Goal: Task Accomplishment & Management: Complete application form

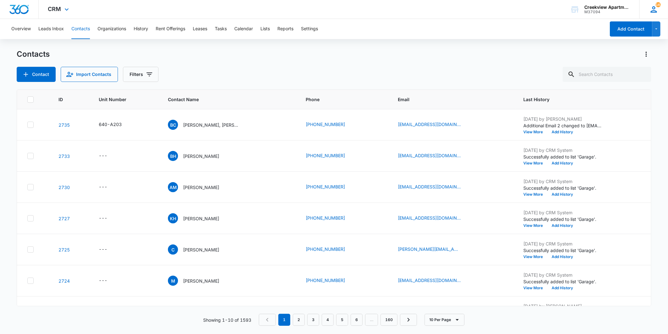
click at [650, 4] on div "163 MA [PERSON_NAME] [EMAIL_ADDRESS][DOMAIN_NAME] My Profile 163 Notifications …" at bounding box center [654, 9] width 29 height 19
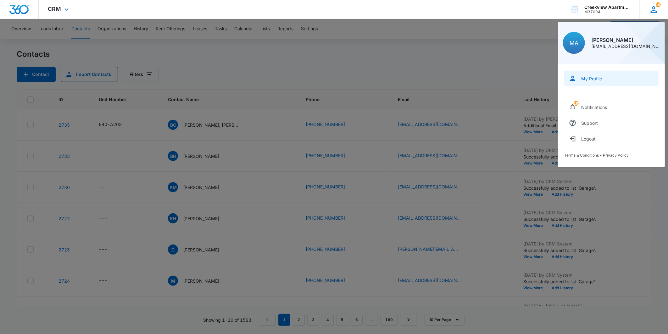
click at [609, 74] on link "My Profile" at bounding box center [611, 78] width 94 height 16
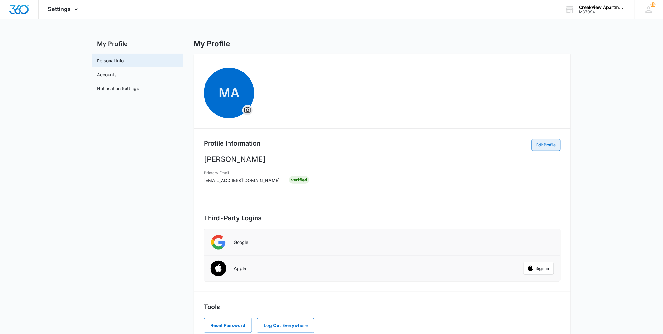
click at [553, 144] on button "Edit Profile" at bounding box center [546, 145] width 29 height 12
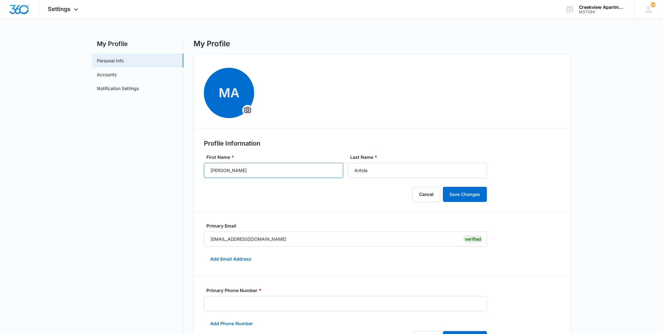
drag, startPoint x: 247, startPoint y: 164, endPoint x: 185, endPoint y: 168, distance: 62.5
click at [185, 168] on div "My Profile Personal Info Accounts Notification Settings My Profile MA Profile I…" at bounding box center [331, 267] width 479 height 457
type input "[DEMOGRAPHIC_DATA]"
type input "[PERSON_NAME]"
click at [465, 191] on button "Save Changes" at bounding box center [465, 194] width 44 height 15
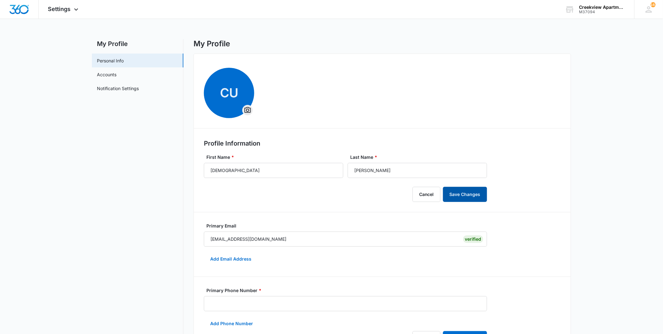
click at [461, 193] on button "Save Changes" at bounding box center [465, 194] width 44 height 15
click at [26, 16] on div at bounding box center [19, 9] width 39 height 19
click at [27, 9] on img "Dashboard" at bounding box center [19, 9] width 20 height 9
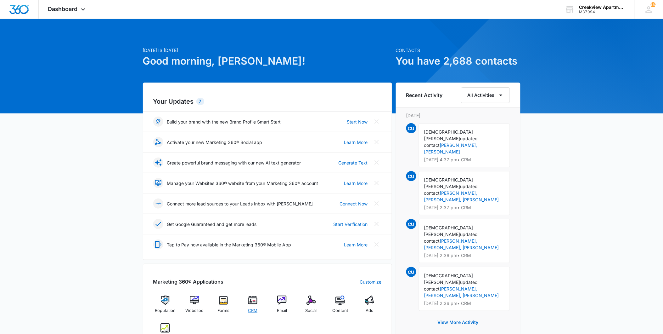
click at [257, 301] on div "CRM" at bounding box center [253, 306] width 24 height 22
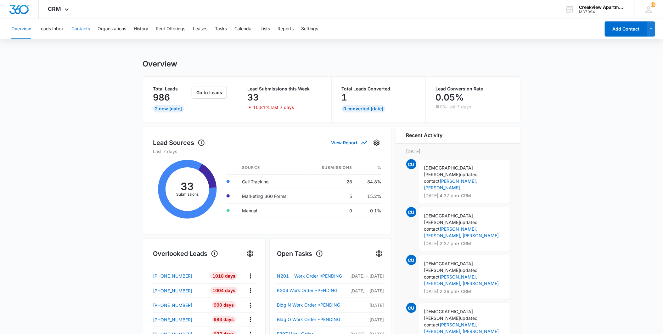
click at [87, 27] on button "Contacts" at bounding box center [80, 29] width 19 height 20
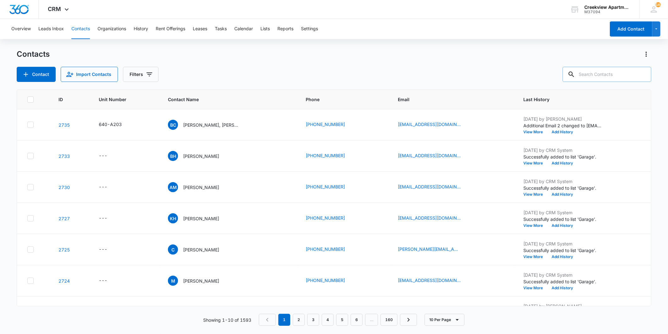
click at [592, 79] on input "text" at bounding box center [607, 74] width 89 height 15
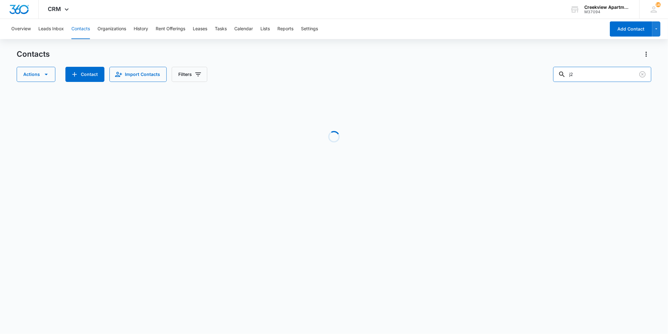
type input "j"
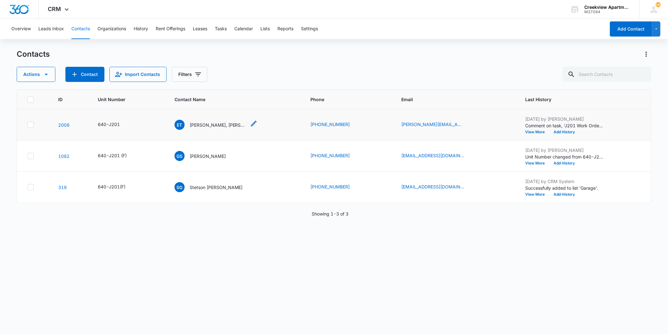
drag, startPoint x: 220, startPoint y: 117, endPoint x: 221, endPoint y: 125, distance: 8.5
click at [220, 117] on td "ET [PERSON_NAME], [PERSON_NAME] [PERSON_NAME]" at bounding box center [235, 124] width 136 height 31
click at [221, 126] on p "[PERSON_NAME], [PERSON_NAME] [PERSON_NAME]" at bounding box center [218, 124] width 57 height 7
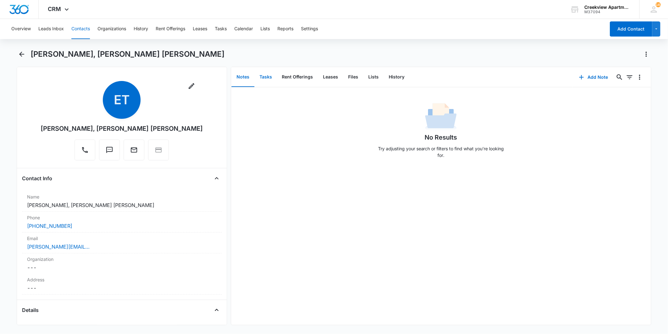
drag, startPoint x: 270, startPoint y: 81, endPoint x: 274, endPoint y: 81, distance: 4.1
click at [269, 81] on button "Tasks" at bounding box center [266, 77] width 23 height 20
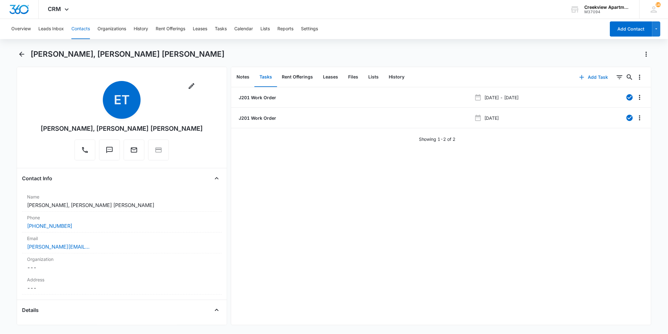
click at [590, 76] on button "Add Task" at bounding box center [594, 77] width 42 height 15
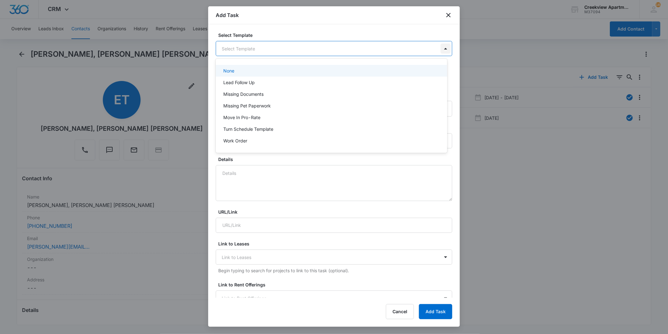
click at [438, 50] on body "CRM Apps Reputation Websites Forms CRM Email Social Content Ads Intelligence Fi…" at bounding box center [334, 167] width 668 height 334
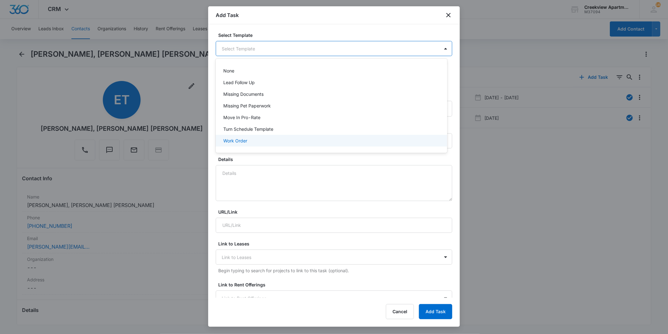
click at [314, 137] on div "Work Order" at bounding box center [330, 140] width 215 height 7
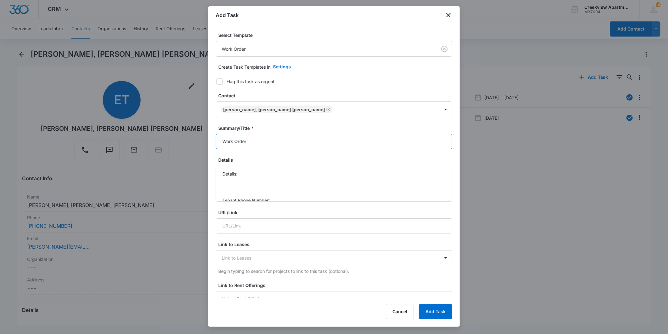
click at [223, 142] on input "Work Order" at bounding box center [334, 141] width 237 height 15
type input "J201 Work Order"
click at [267, 177] on textarea "Details: Tenant Phone Number: Call Before:" at bounding box center [334, 184] width 237 height 36
click at [293, 178] on textarea "Details: dryer not working Tenant Phone Number: Call Before:" at bounding box center [334, 184] width 237 height 36
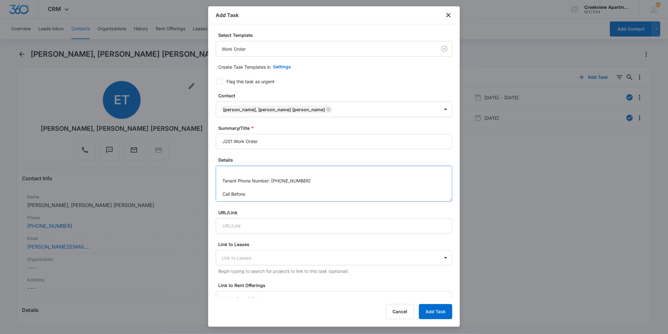
click at [289, 193] on textarea "Details: dryer not working Tenant Phone Number: [PHONE_NUMBER] Call Before:" at bounding box center [334, 184] width 237 height 36
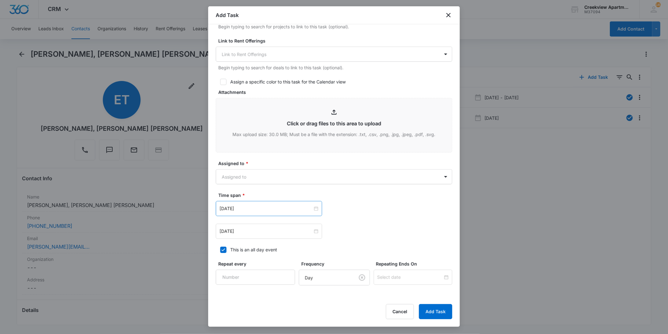
scroll to position [244, 0]
type textarea "Details: dryer not working Tenant Phone Number: [PHONE_NUMBER] Call Before: No"
click at [321, 175] on body "CRM Apps Reputation Websites Forms CRM Email Social Content Ads Intelligence Fi…" at bounding box center [334, 167] width 668 height 334
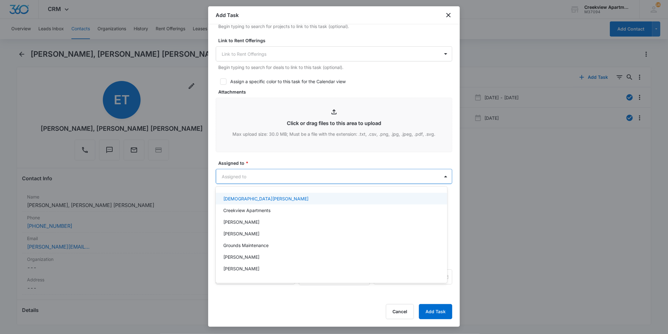
scroll to position [35, 0]
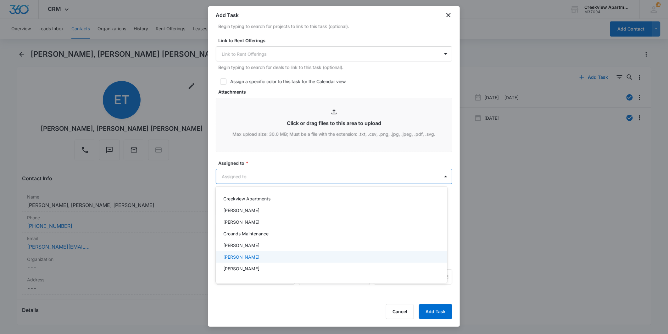
click at [270, 253] on div "[PERSON_NAME]" at bounding box center [330, 256] width 215 height 7
click at [293, 163] on div at bounding box center [334, 167] width 668 height 334
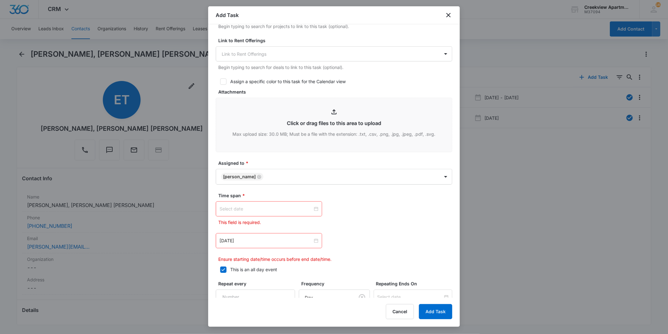
click at [283, 212] on input at bounding box center [266, 208] width 93 height 7
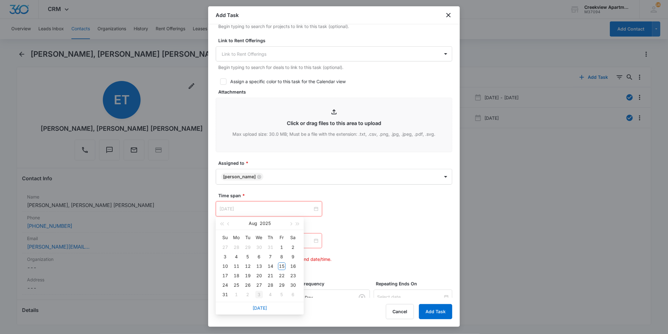
type input "[DATE]"
click at [263, 310] on div "[DATE]" at bounding box center [260, 307] width 88 height 13
type input "[DATE]"
click at [263, 309] on link "[DATE]" at bounding box center [260, 307] width 14 height 5
type input "[DATE]"
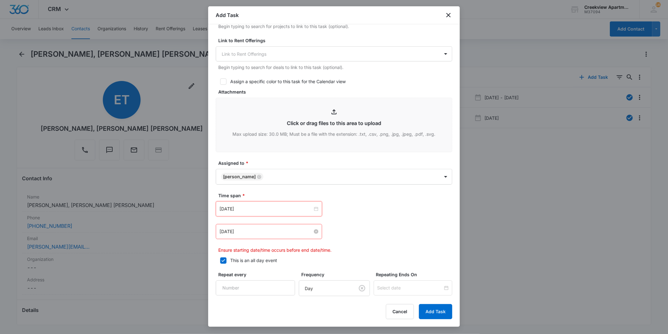
click at [311, 230] on div "[DATE]" at bounding box center [269, 231] width 99 height 7
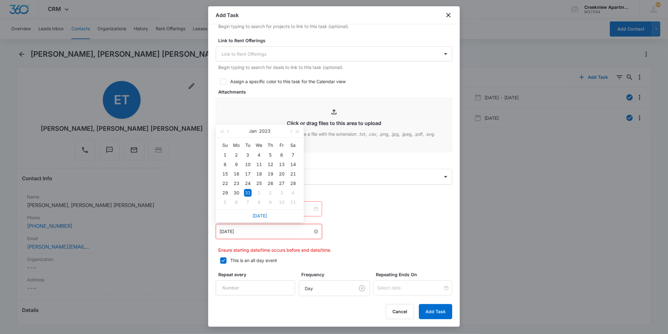
click at [285, 229] on input "[DATE]" at bounding box center [266, 231] width 93 height 7
click at [259, 212] on div "[DATE]" at bounding box center [260, 215] width 88 height 13
click at [264, 217] on link "[DATE]" at bounding box center [260, 215] width 14 height 5
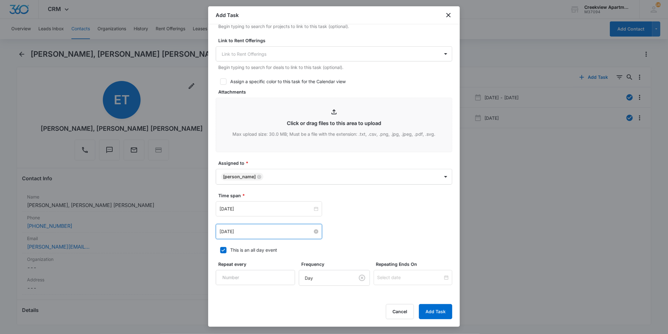
click at [307, 229] on input "[DATE]" at bounding box center [266, 231] width 93 height 7
type input "[DATE]"
click at [233, 182] on div "18" at bounding box center [237, 183] width 8 height 8
click at [433, 310] on button "Add Task" at bounding box center [435, 311] width 33 height 15
